Goal: Check status: Check status

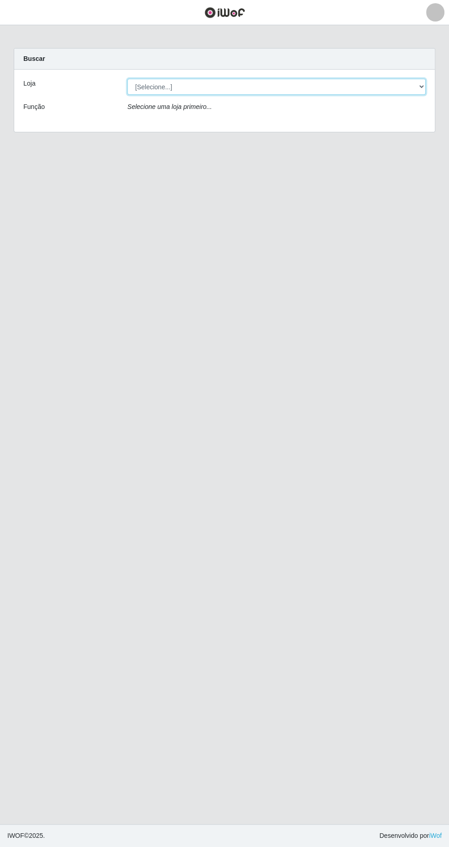
click at [301, 86] on select "[Selecione...] Queiroz Atacadão - Ceará Mirim" at bounding box center [276, 87] width 298 height 16
select select "465"
click at [127, 79] on select "[Selecione...] Queiroz Atacadão - Ceará Mirim" at bounding box center [276, 87] width 298 height 16
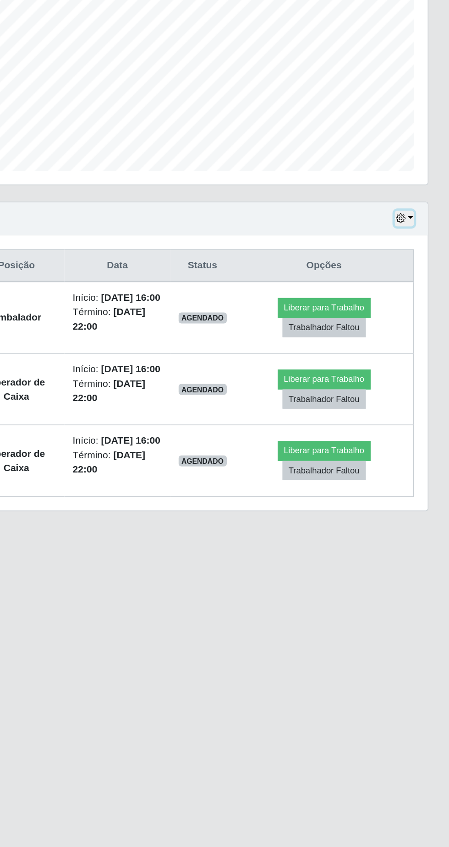
click at [423, 358] on button "button" at bounding box center [418, 359] width 13 height 11
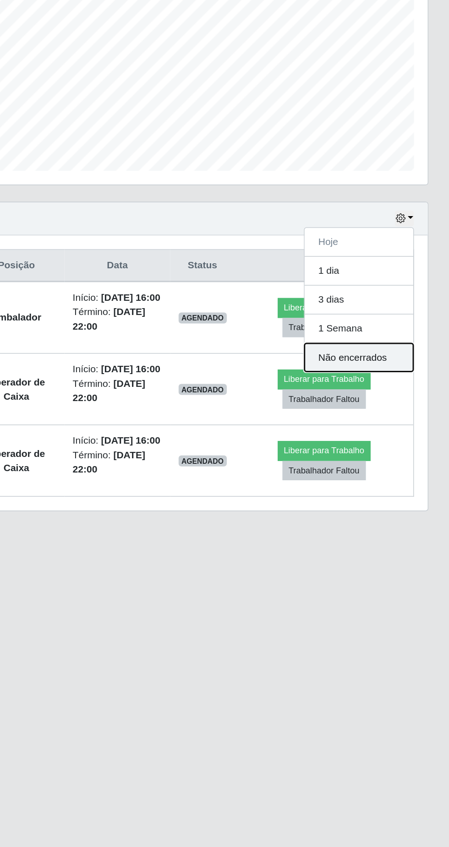
click at [414, 445] on button "Não encerrados" at bounding box center [388, 451] width 72 height 19
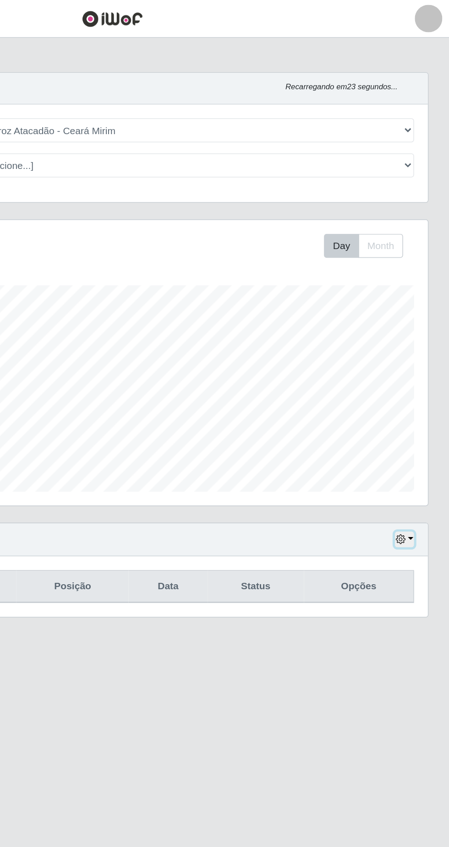
click at [423, 358] on button "button" at bounding box center [418, 359] width 13 height 11
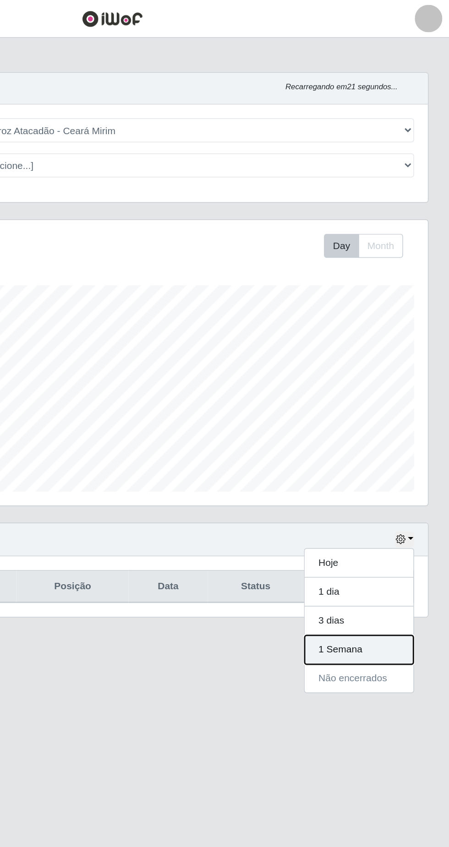
click at [409, 430] on button "1 Semana" at bounding box center [388, 432] width 72 height 19
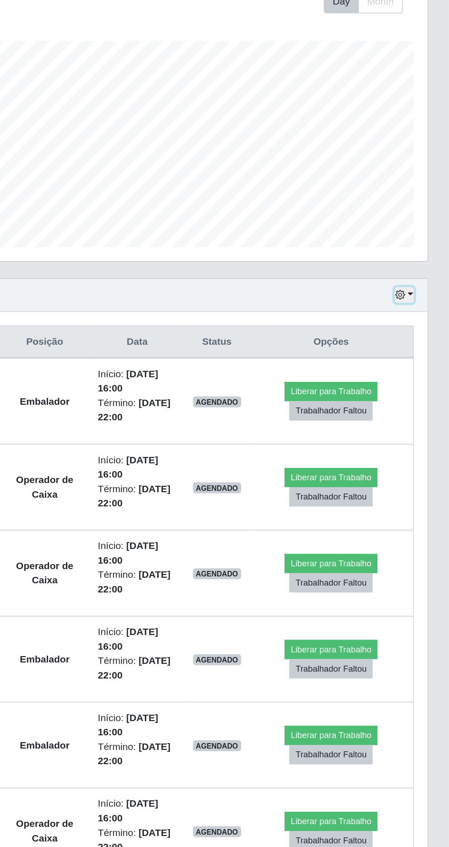
click at [414, 356] on icon "button" at bounding box center [416, 359] width 6 height 6
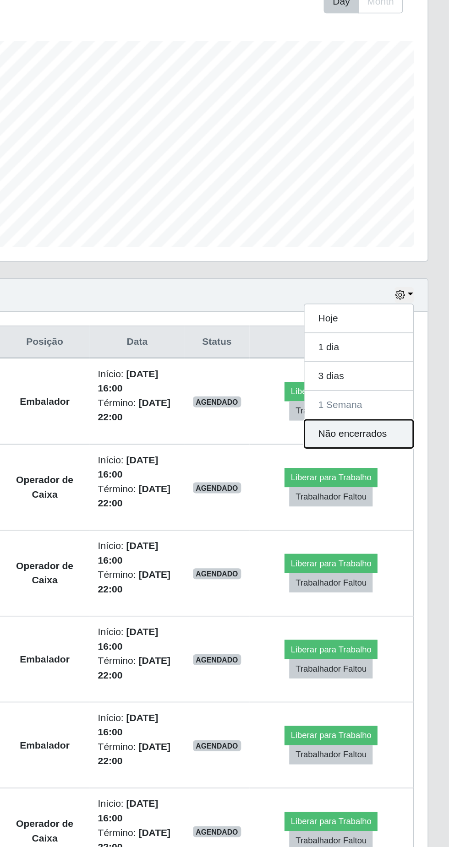
click at [403, 448] on button "Não encerrados" at bounding box center [388, 451] width 72 height 19
